Goal: Browse casually: Explore the website without a specific task or goal

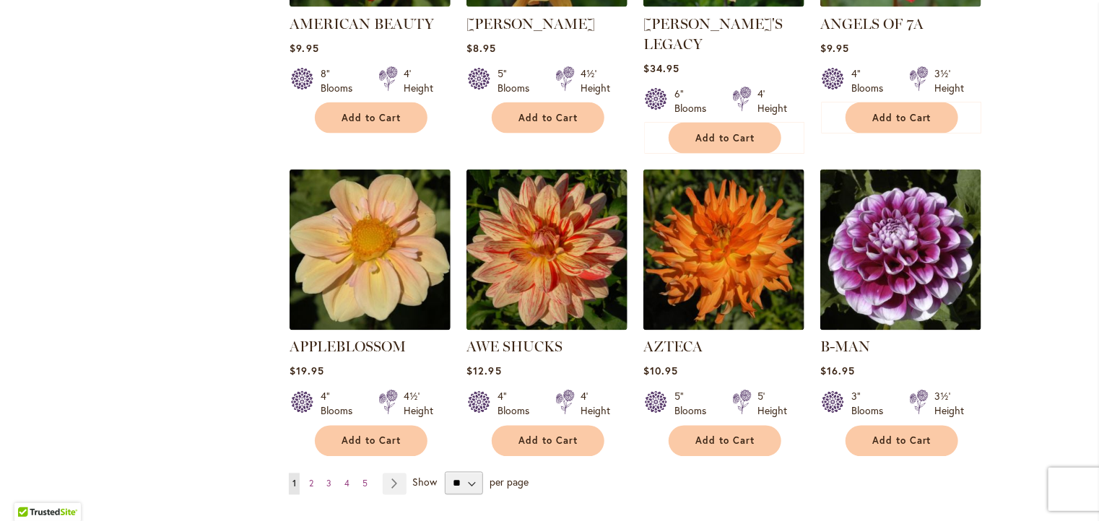
scroll to position [1122, 0]
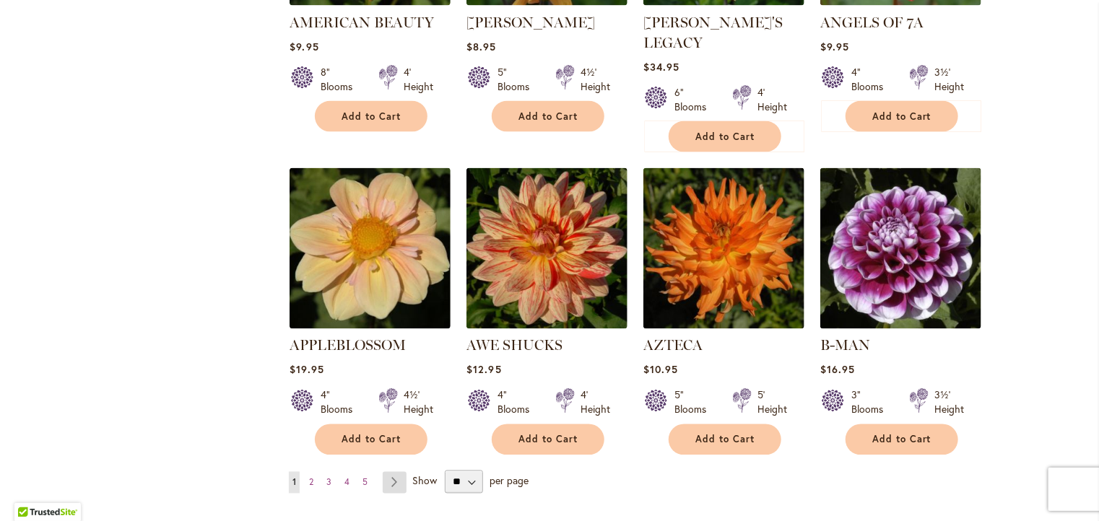
click at [390, 472] on link "Page Next" at bounding box center [395, 483] width 24 height 22
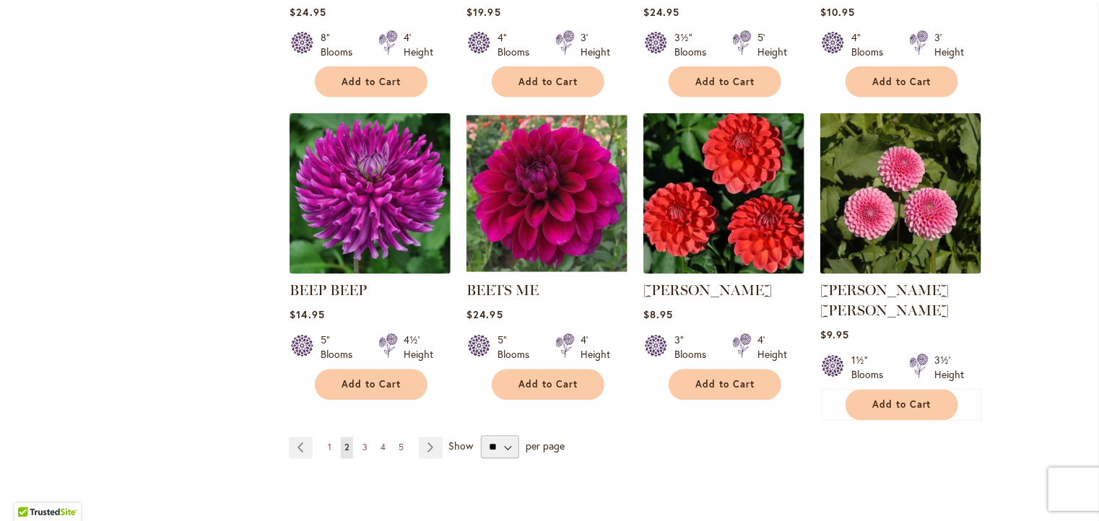
scroll to position [1158, 0]
click at [424, 437] on link "Page Next" at bounding box center [431, 448] width 24 height 22
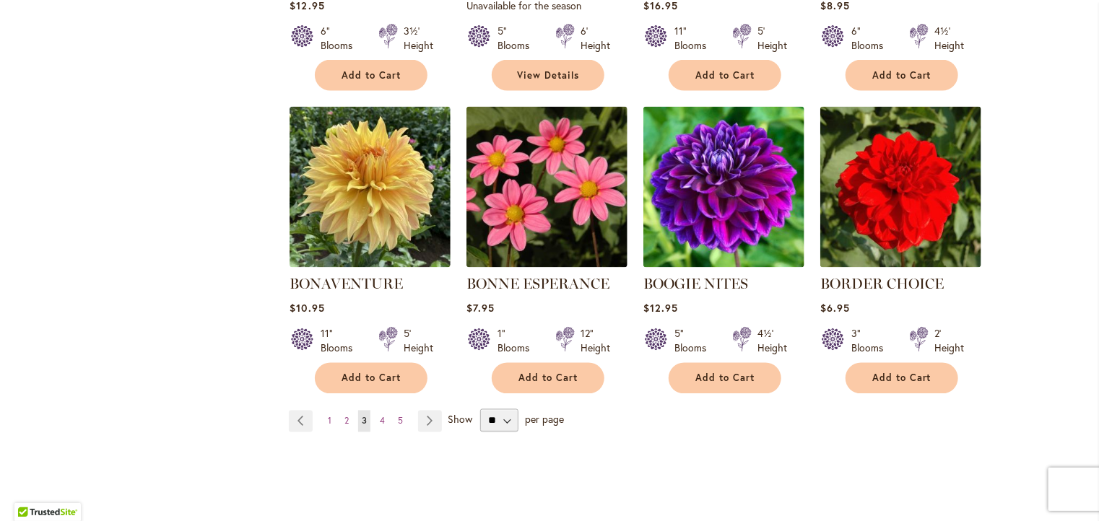
scroll to position [1164, 0]
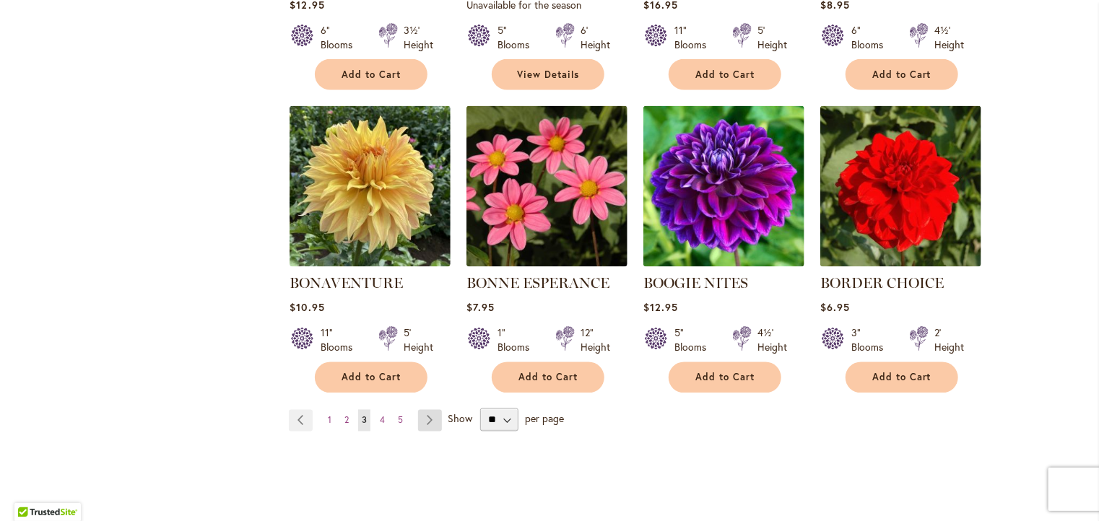
click at [425, 423] on link "Page Next" at bounding box center [430, 421] width 24 height 22
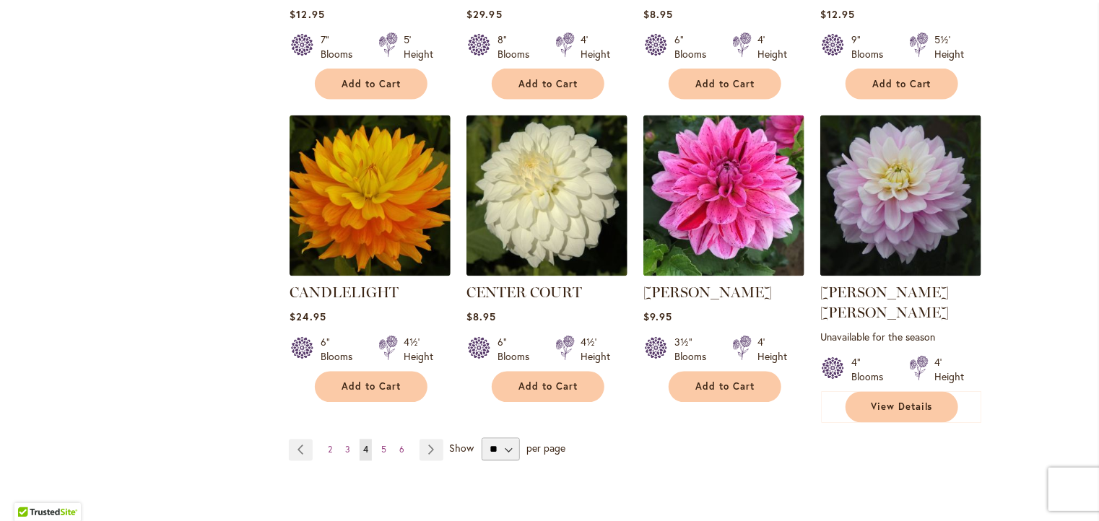
scroll to position [1181, 0]
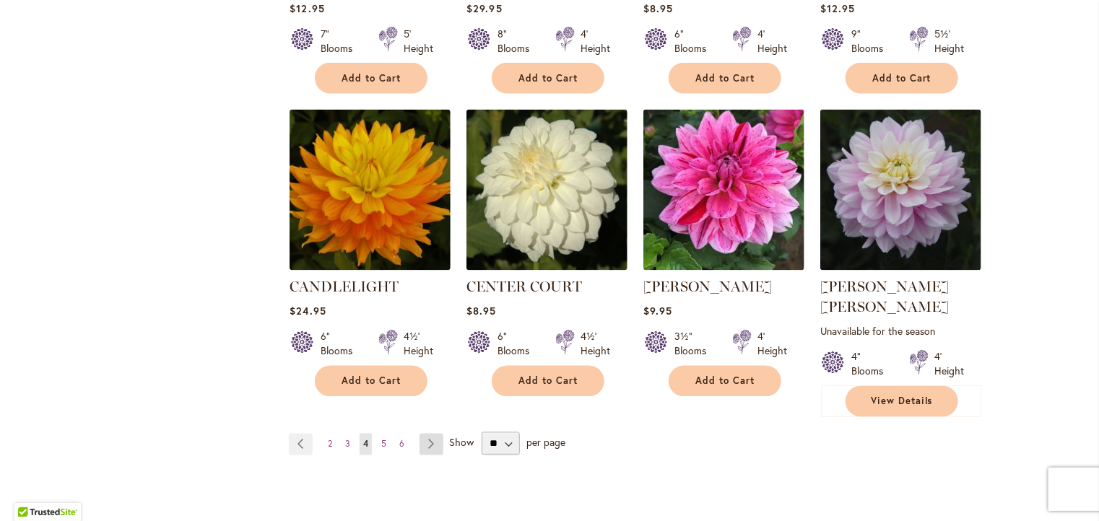
click at [427, 434] on link "Page Next" at bounding box center [432, 445] width 24 height 22
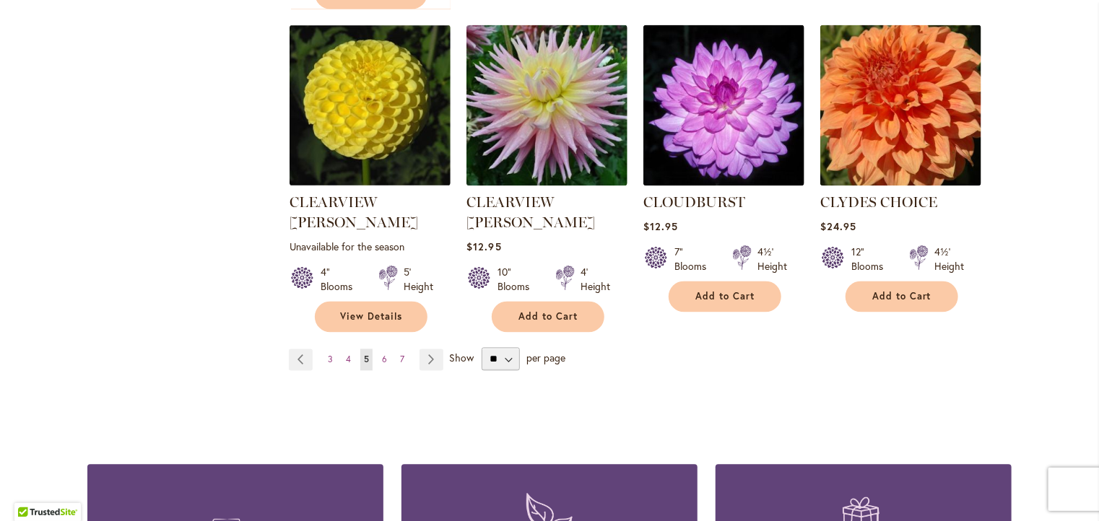
scroll to position [1287, 0]
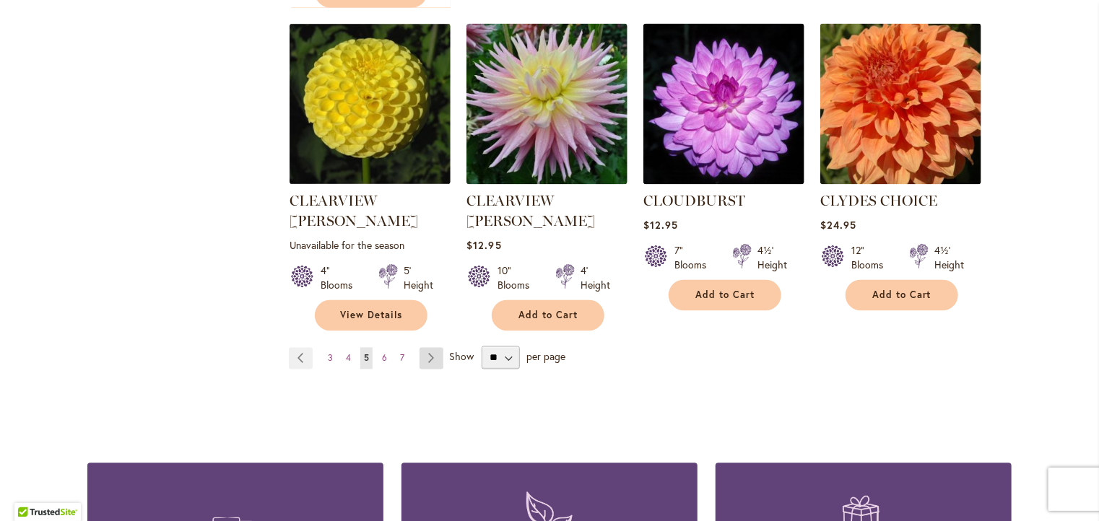
click at [425, 348] on link "Page Next" at bounding box center [432, 359] width 24 height 22
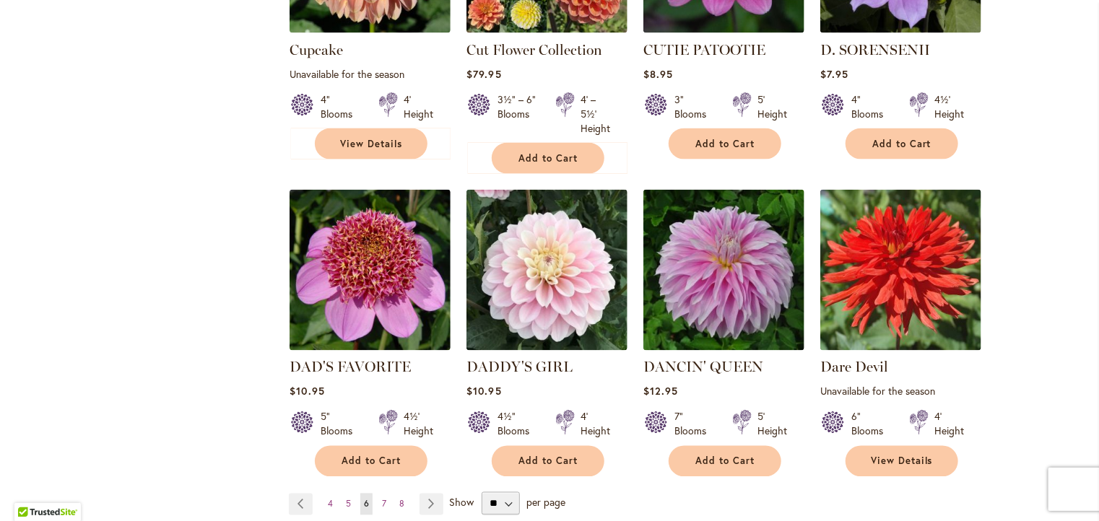
scroll to position [1138, 0]
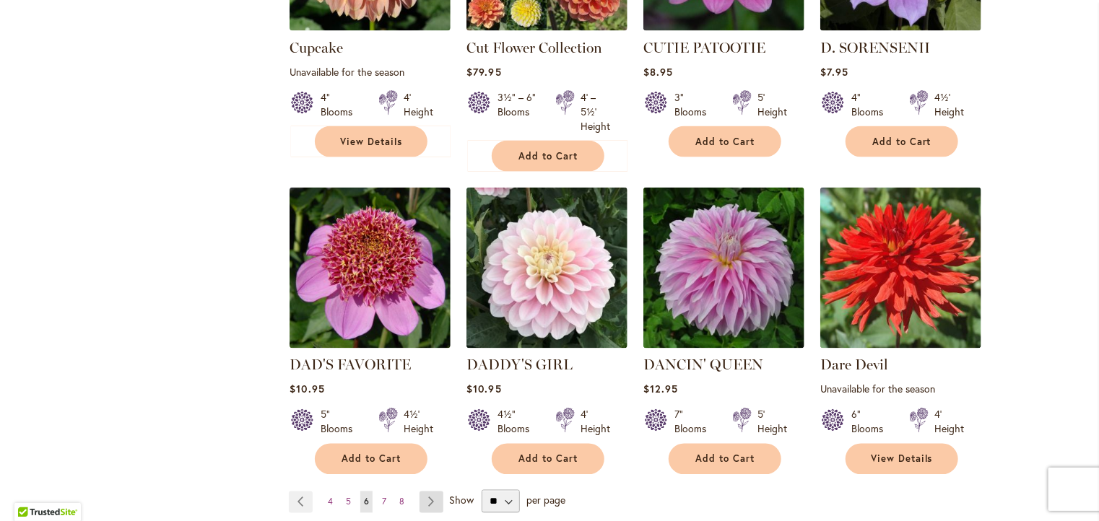
click at [425, 492] on link "Page Next" at bounding box center [432, 503] width 24 height 22
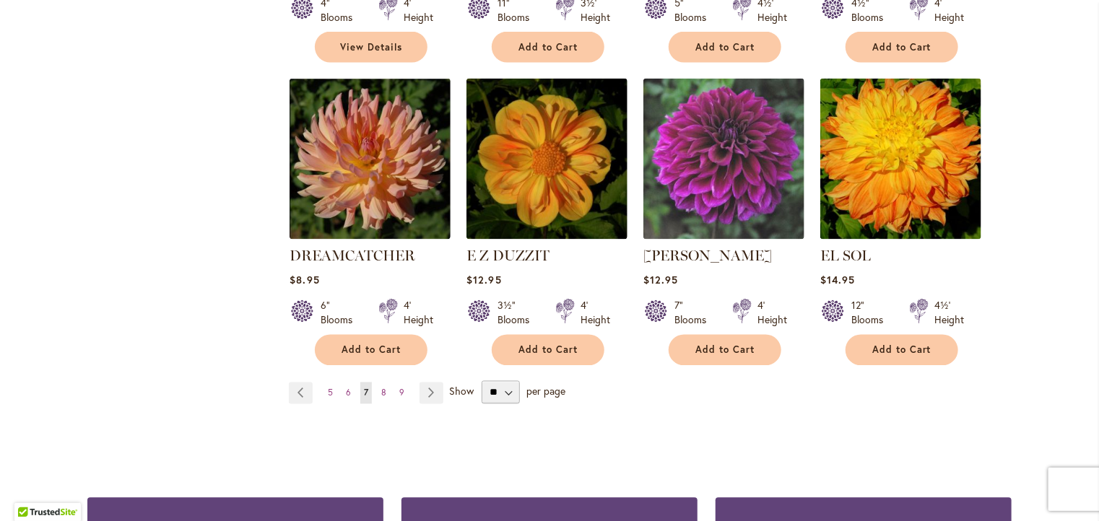
scroll to position [1228, 0]
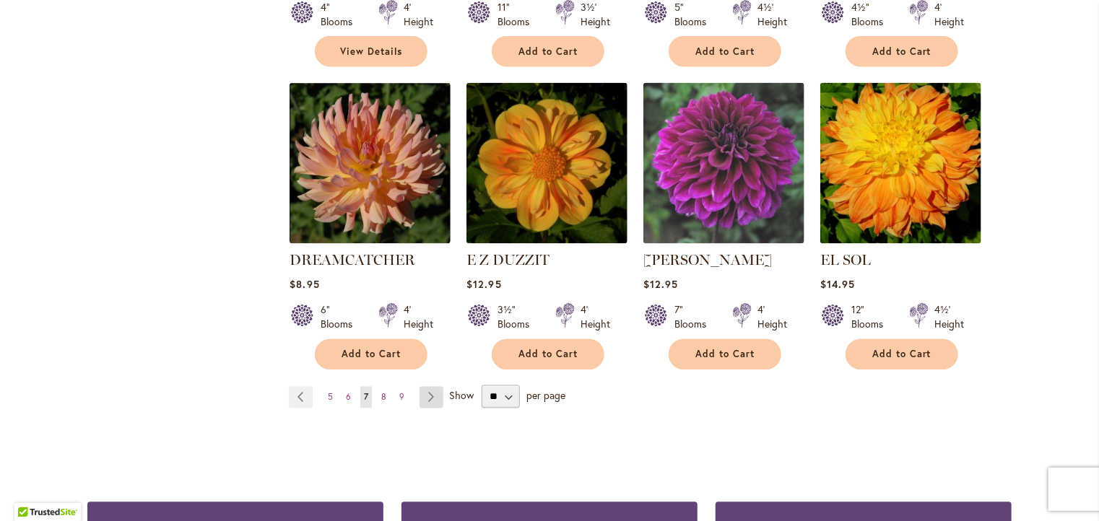
click at [421, 387] on link "Page Next" at bounding box center [432, 398] width 24 height 22
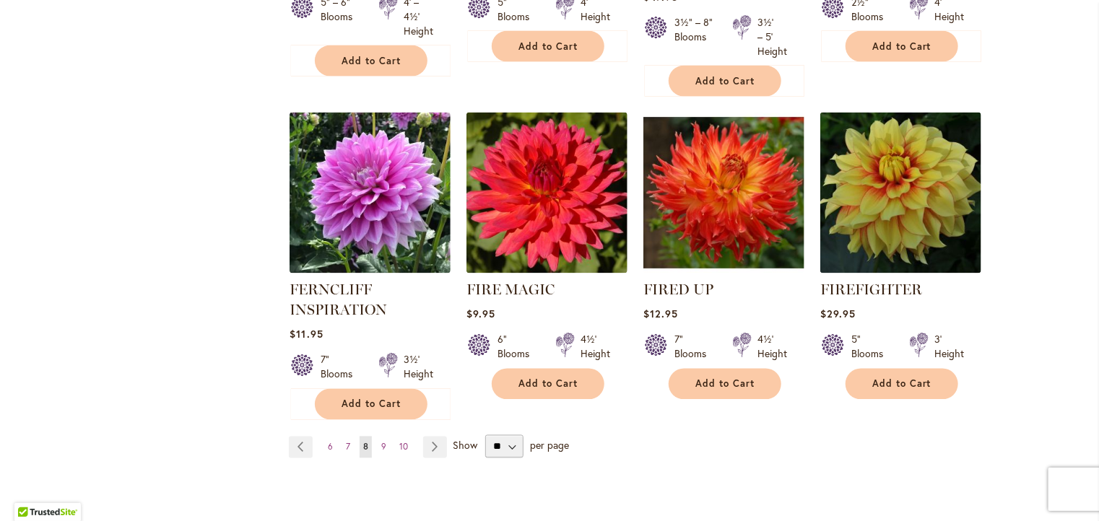
scroll to position [1193, 0]
click at [427, 442] on link "Page Next" at bounding box center [435, 447] width 24 height 22
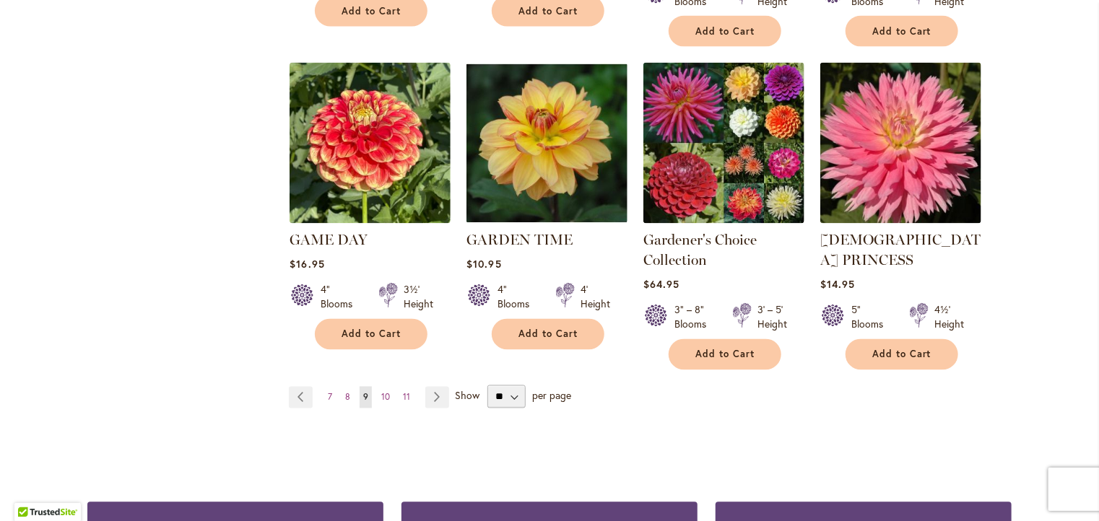
scroll to position [1264, 0]
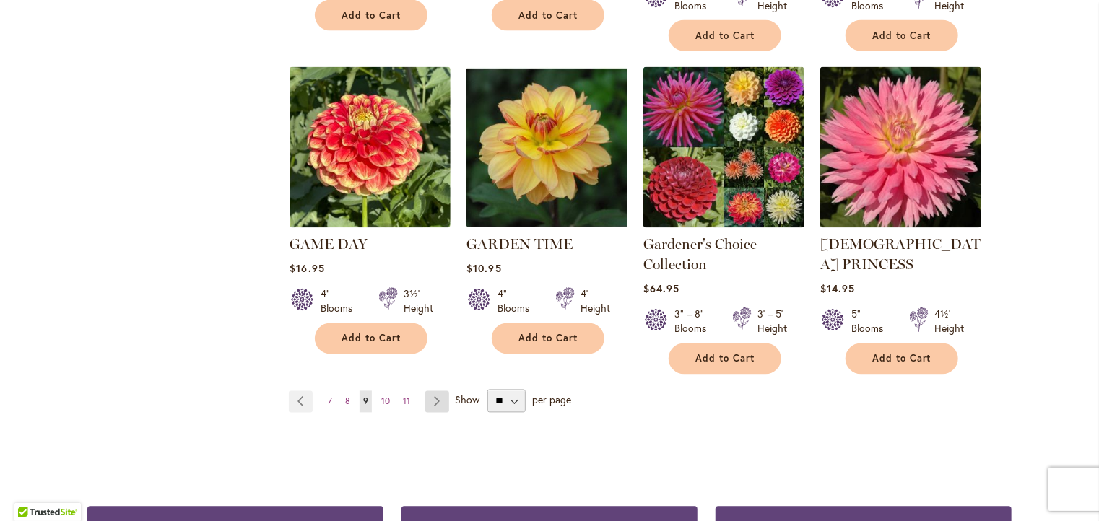
click at [425, 391] on link "Page Next" at bounding box center [437, 402] width 24 height 22
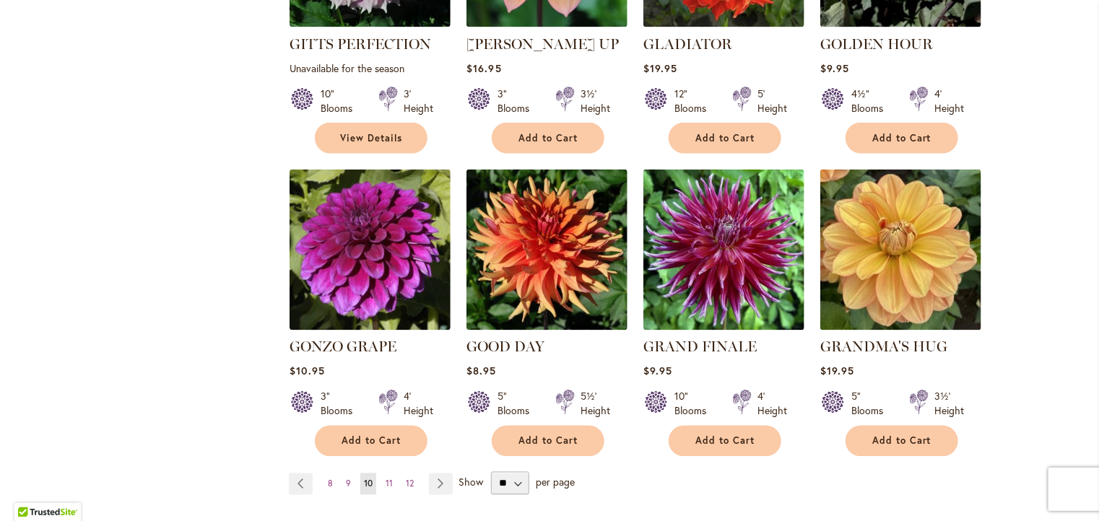
scroll to position [1122, 0]
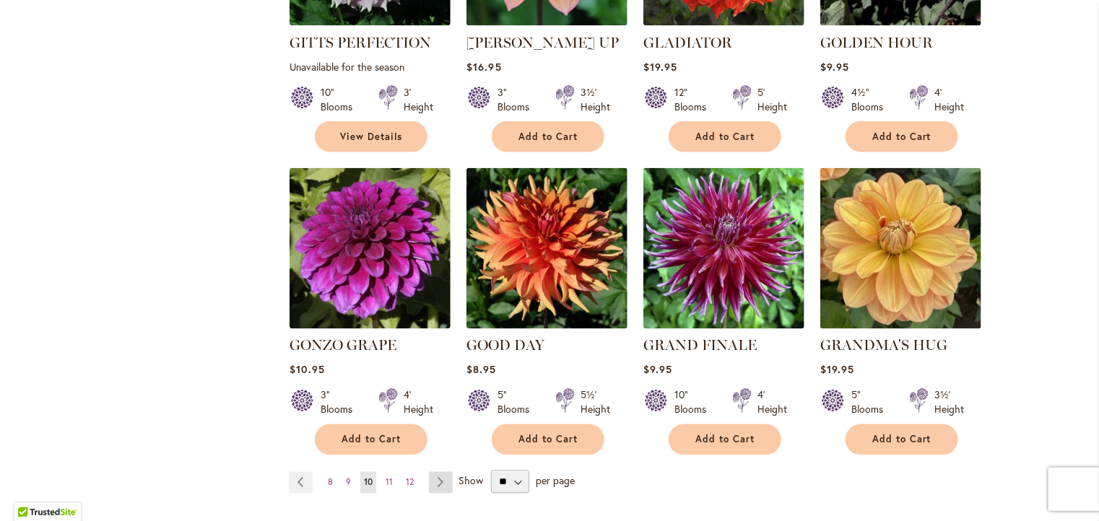
click at [436, 472] on link "Page Next" at bounding box center [441, 483] width 24 height 22
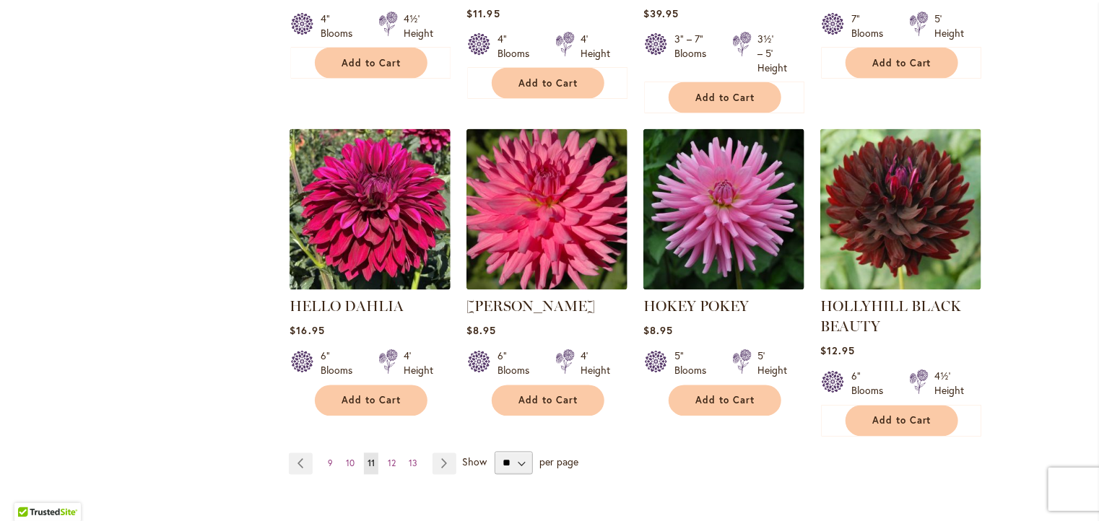
scroll to position [1196, 0]
click at [436, 466] on link "Page Next" at bounding box center [445, 465] width 24 height 22
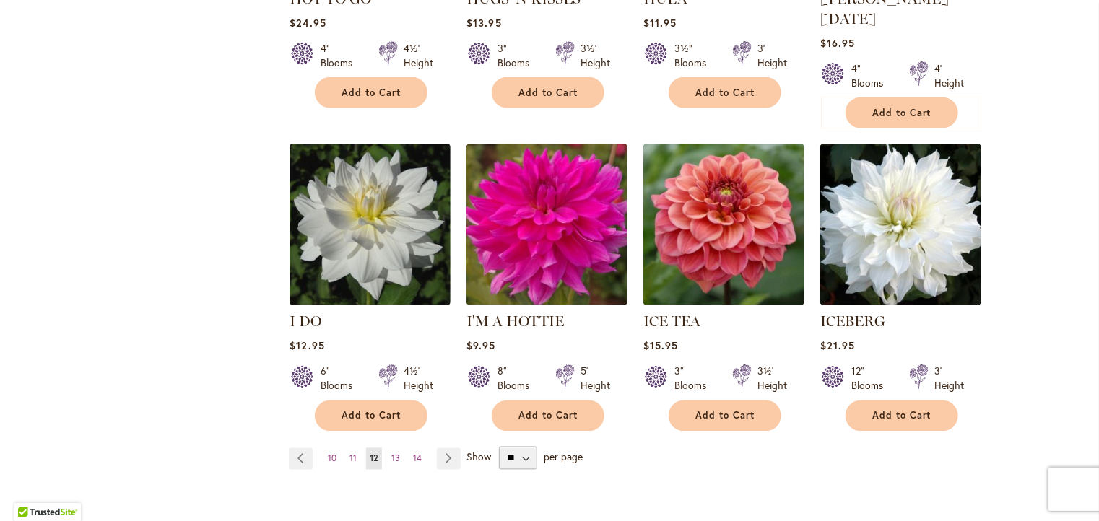
scroll to position [1147, 0]
click at [437, 448] on link "Page Next" at bounding box center [449, 459] width 24 height 22
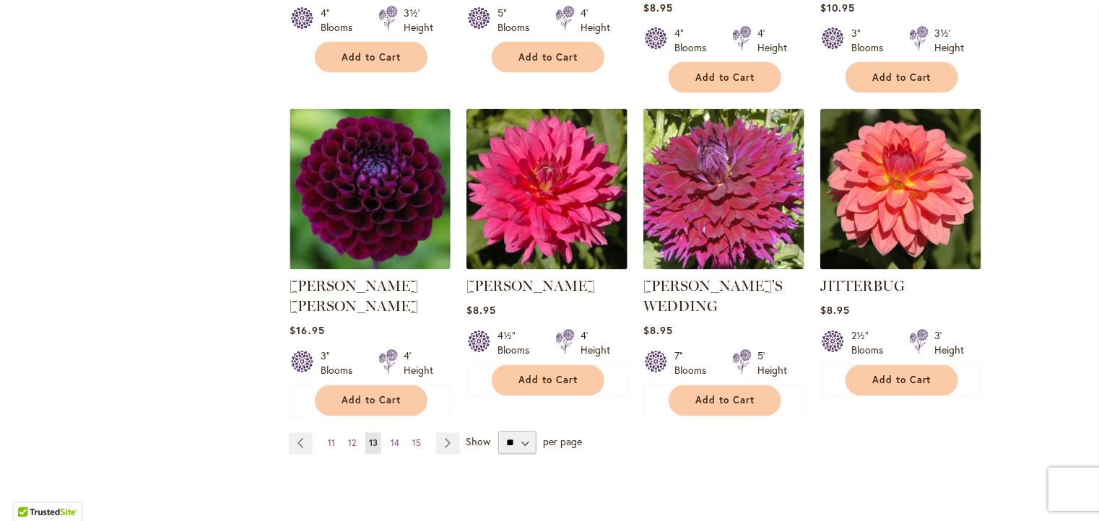
scroll to position [1196, 0]
click at [444, 433] on link "Page Next" at bounding box center [448, 444] width 24 height 22
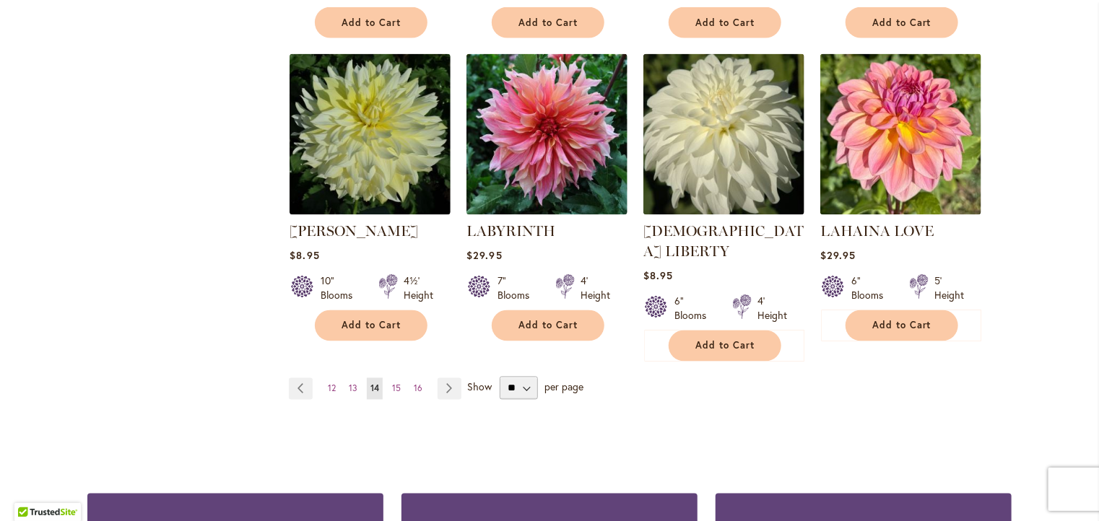
scroll to position [1218, 0]
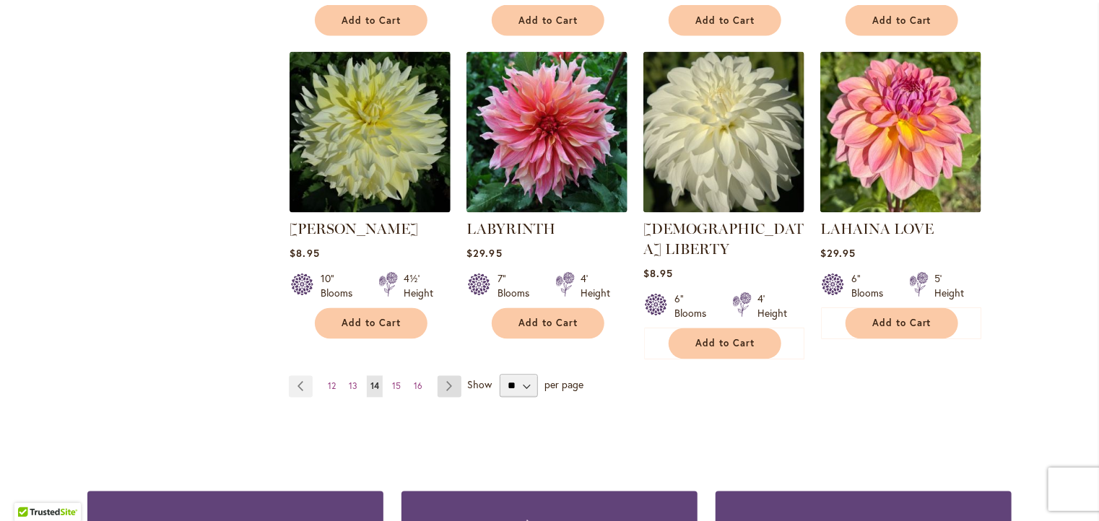
click at [445, 376] on link "Page Next" at bounding box center [450, 387] width 24 height 22
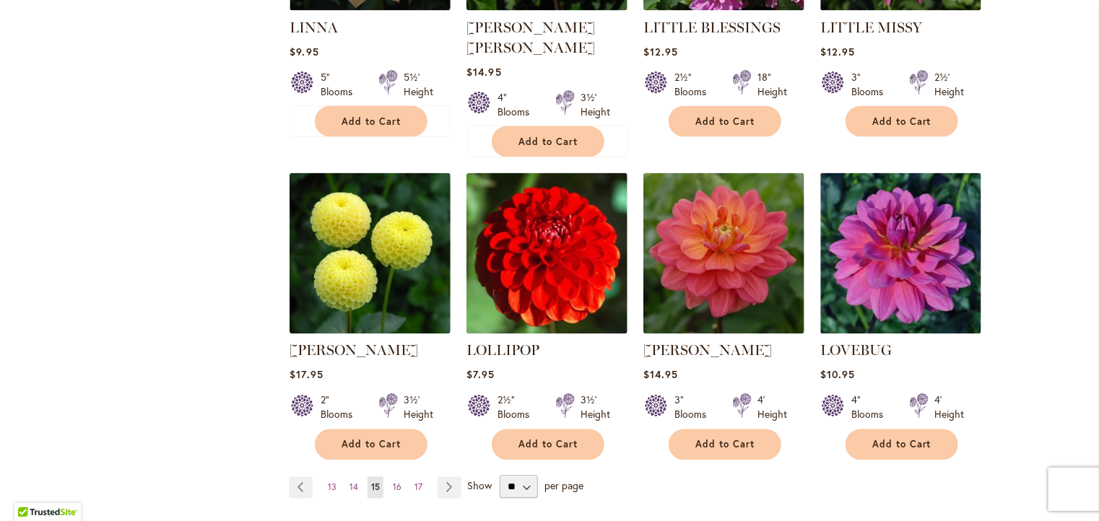
scroll to position [1138, 0]
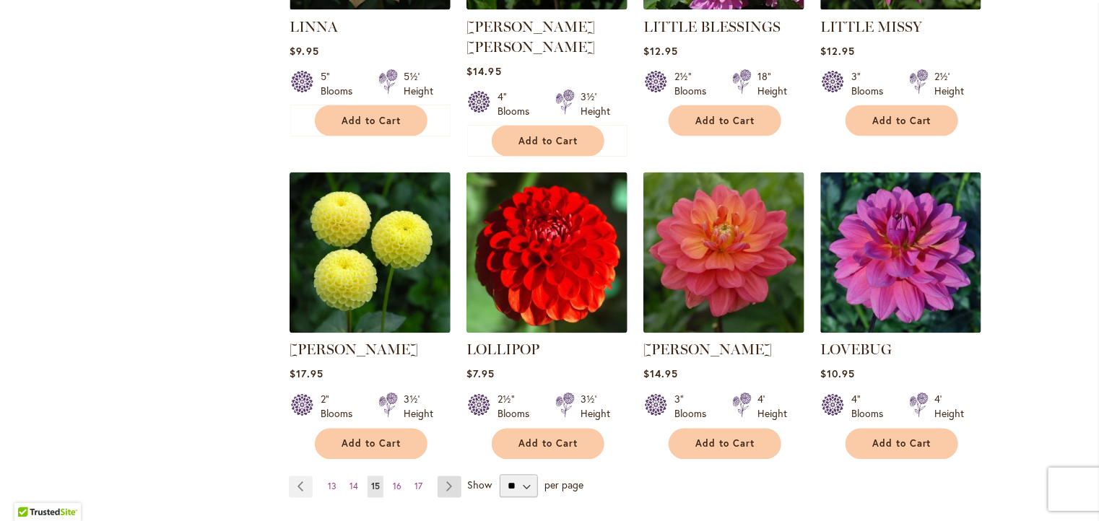
click at [443, 477] on link "Page Next" at bounding box center [450, 488] width 24 height 22
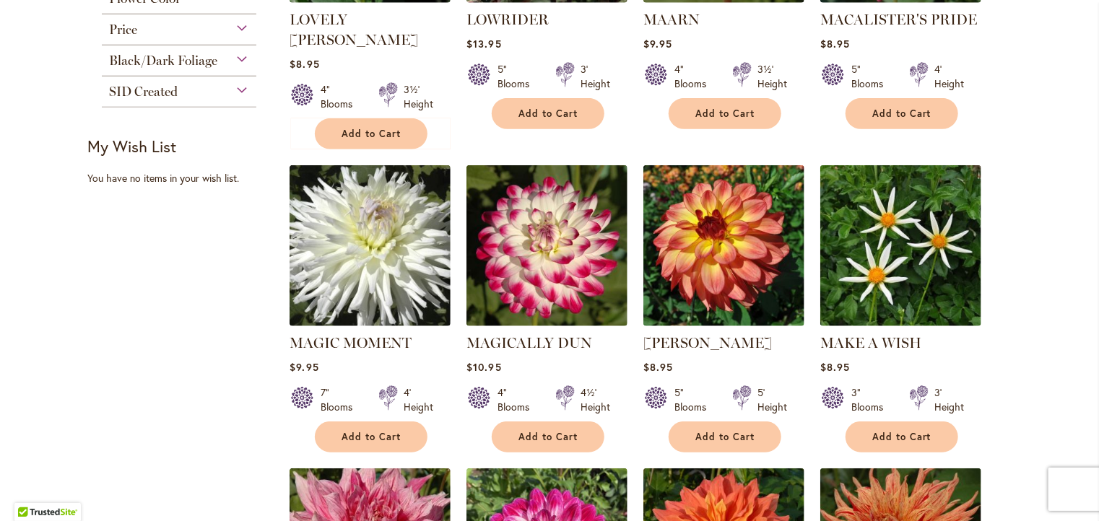
scroll to position [520, 0]
